Goal: Task Accomplishment & Management: Manage account settings

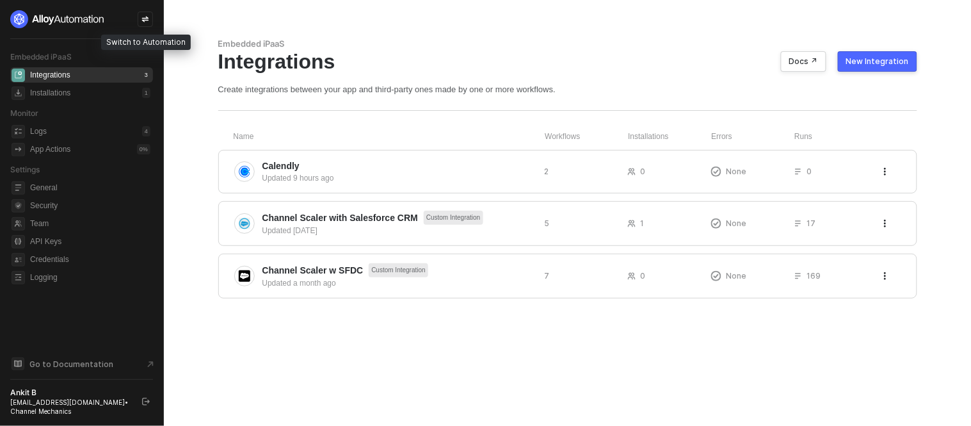
click at [146, 20] on icon "icon-swap" at bounding box center [145, 20] width 7 height 6
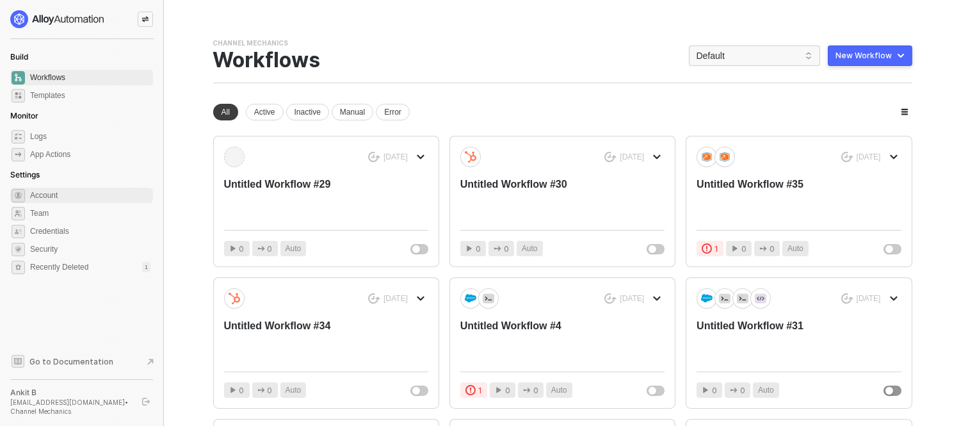
click at [83, 197] on span "Account" at bounding box center [90, 194] width 120 height 15
